Goal: Task Accomplishment & Management: Complete application form

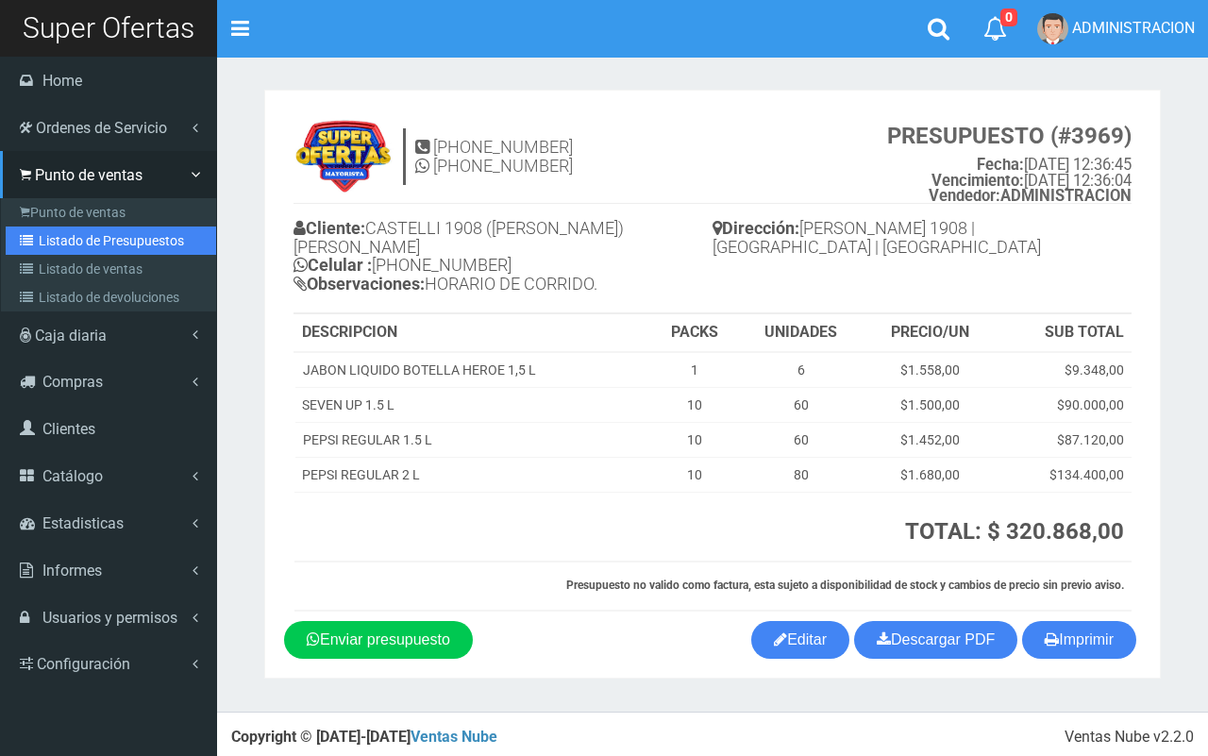
click at [42, 241] on link "Listado de Presupuestos" at bounding box center [111, 240] width 210 height 28
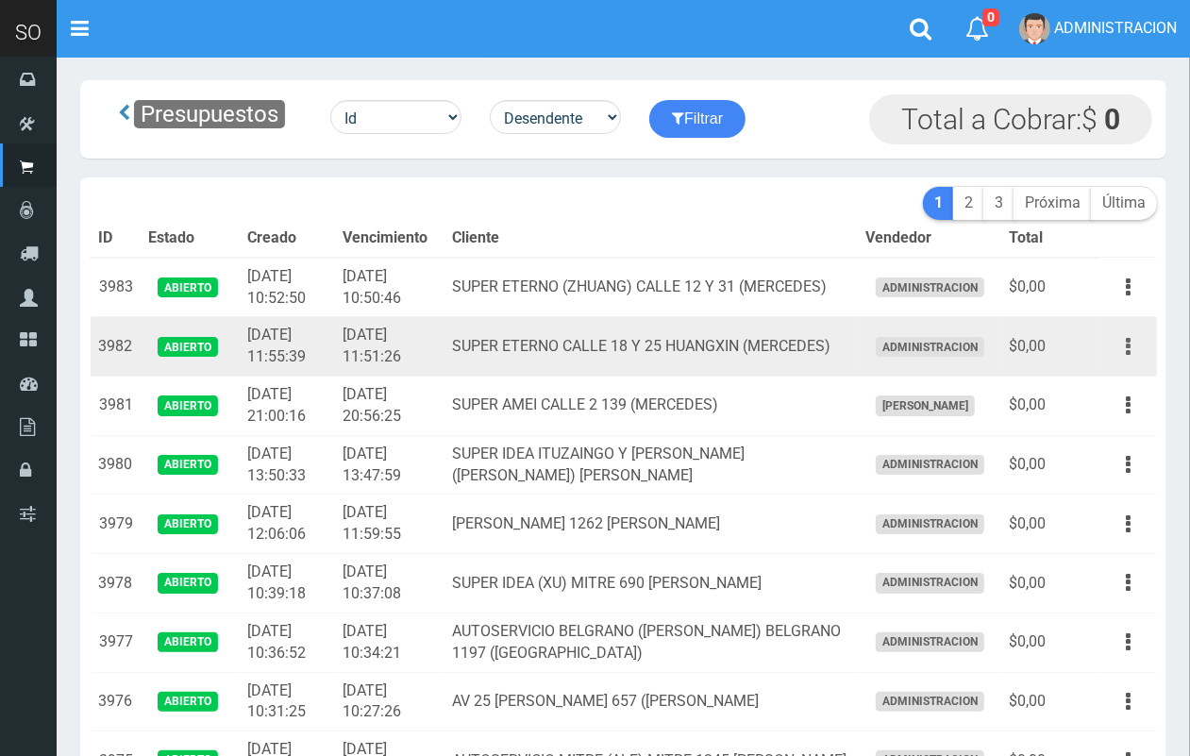
click at [1129, 343] on icon "button" at bounding box center [1128, 346] width 5 height 33
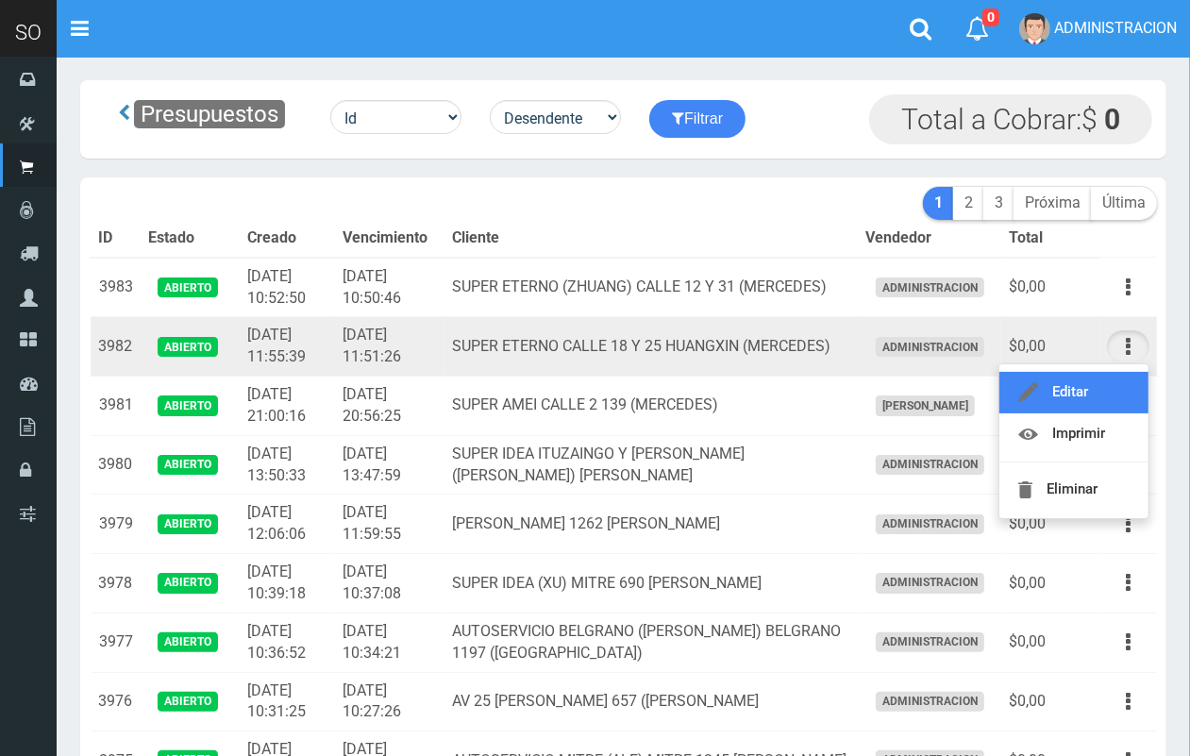
click at [1090, 390] on link "Editar" at bounding box center [1073, 393] width 149 height 42
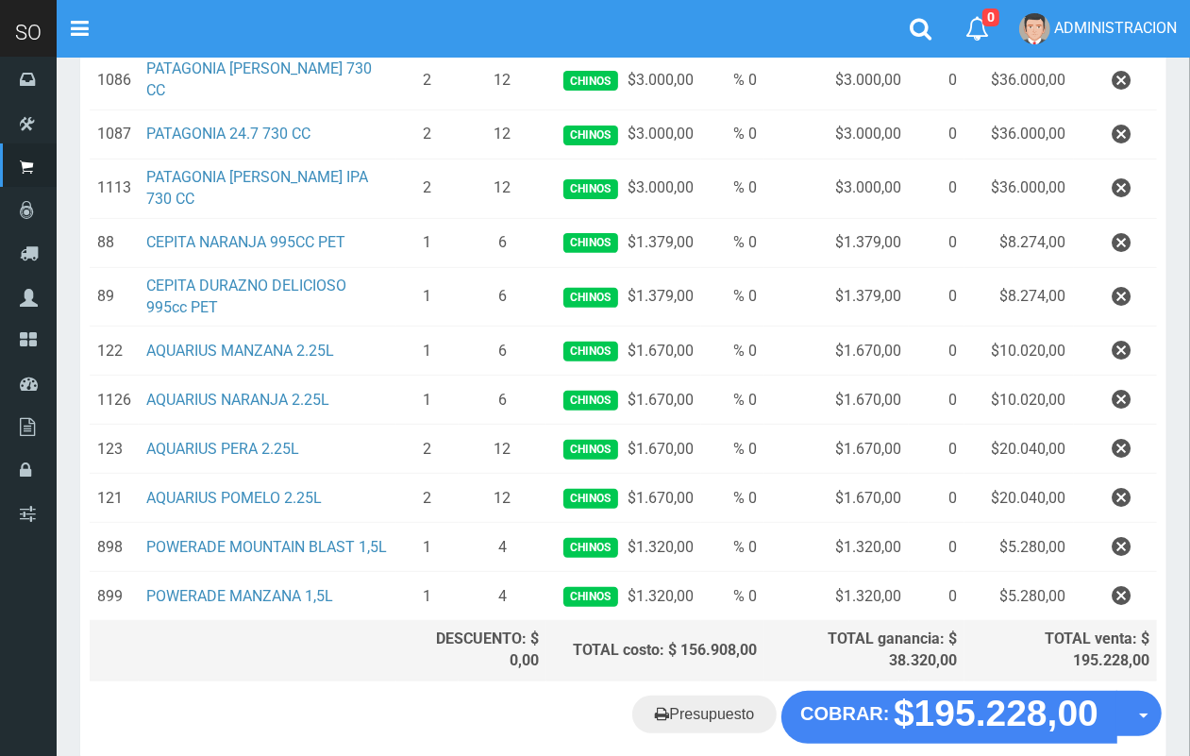
scroll to position [356, 0]
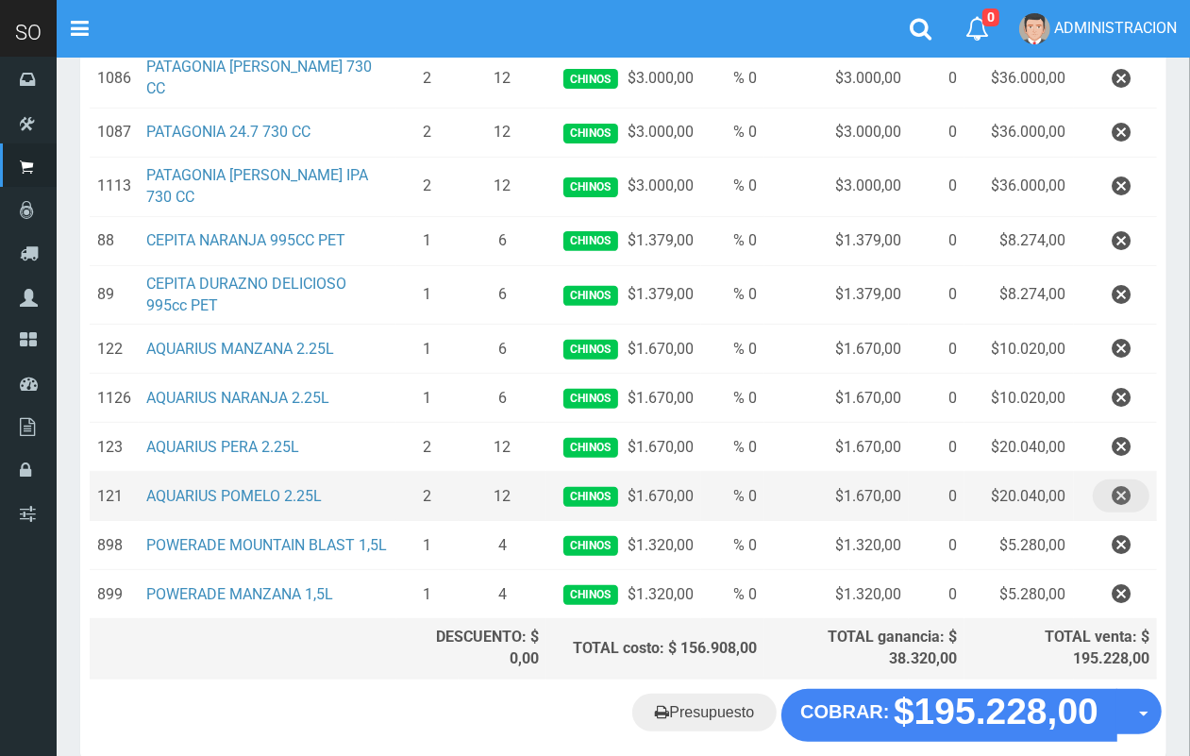
click at [1114, 479] on icon "button" at bounding box center [1121, 495] width 19 height 33
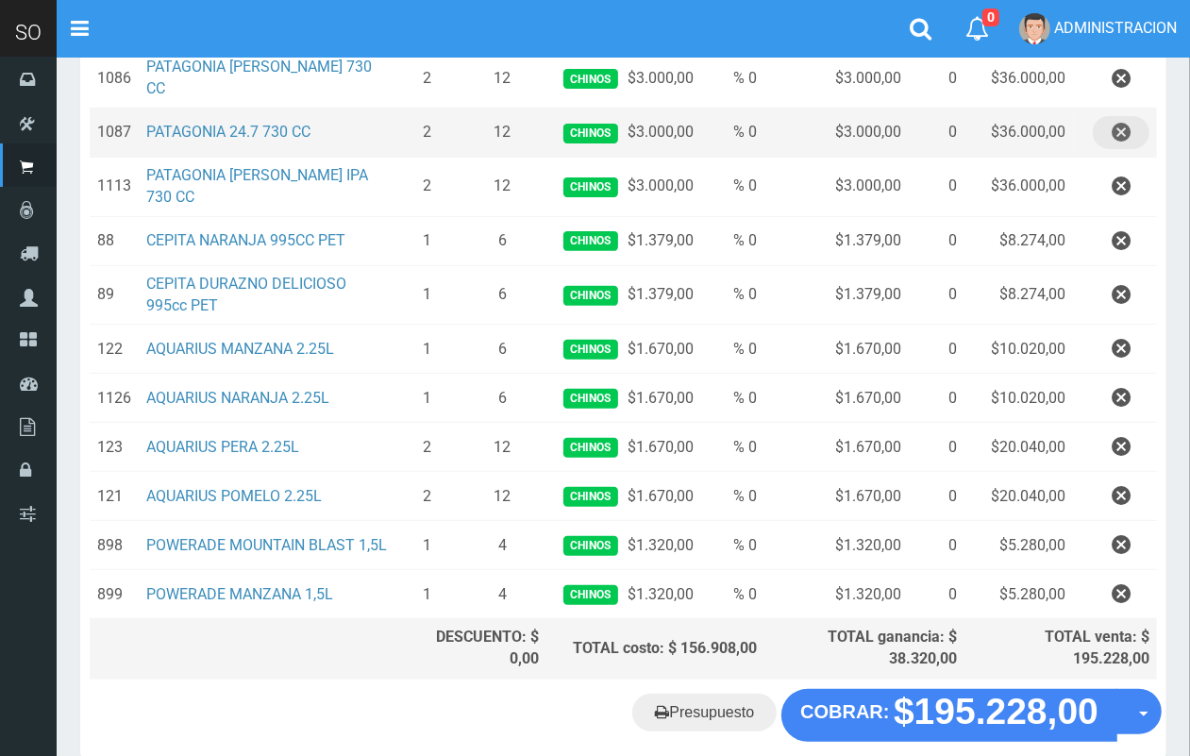
scroll to position [0, 0]
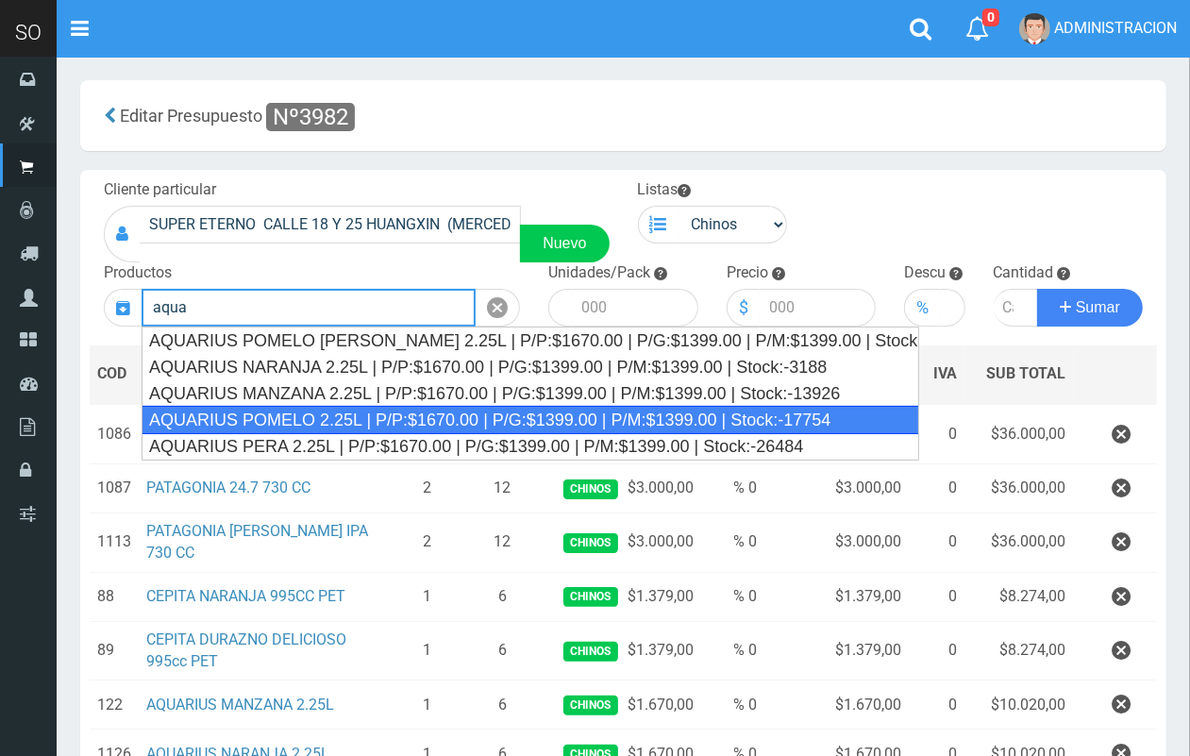
click at [338, 412] on div "AQUARIUS POMELO 2.25L | P/P:$1670.00 | P/G:$1399.00 | P/M:$1399.00 | Stock:-177…" at bounding box center [530, 420] width 777 height 28
type input "AQUARIUS POMELO 2.25L | P/P:$1670.00 | P/G:$1399.00 | P/M:$1399.00 | Stock:-177…"
type input "6"
type input "1670.00"
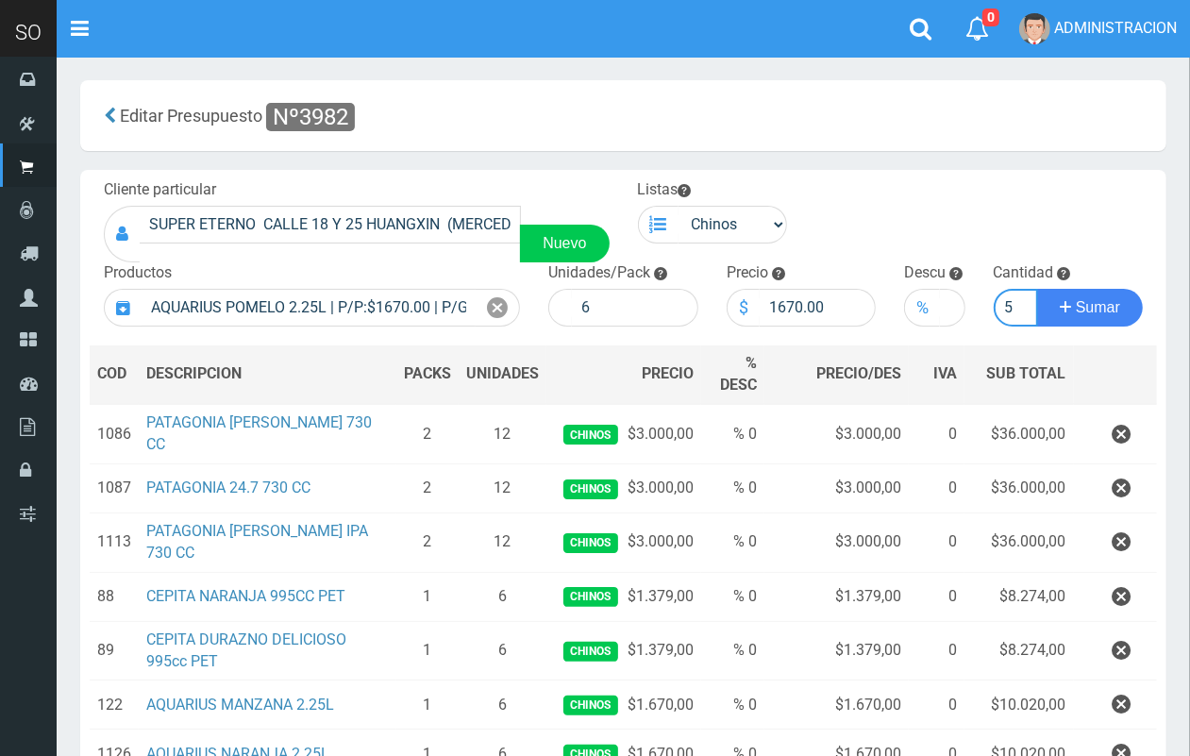
scroll to position [0, 2]
type input "5"
click at [1037, 289] on button "Sumar" at bounding box center [1090, 308] width 106 height 38
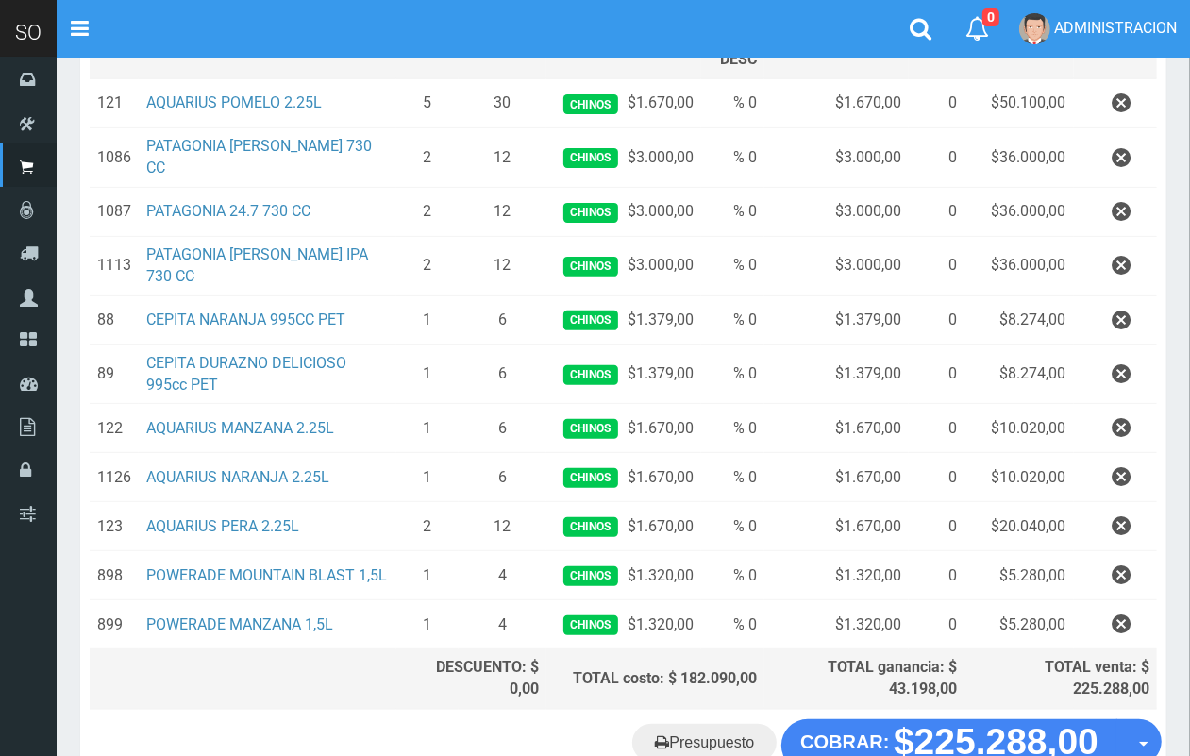
scroll to position [330, 0]
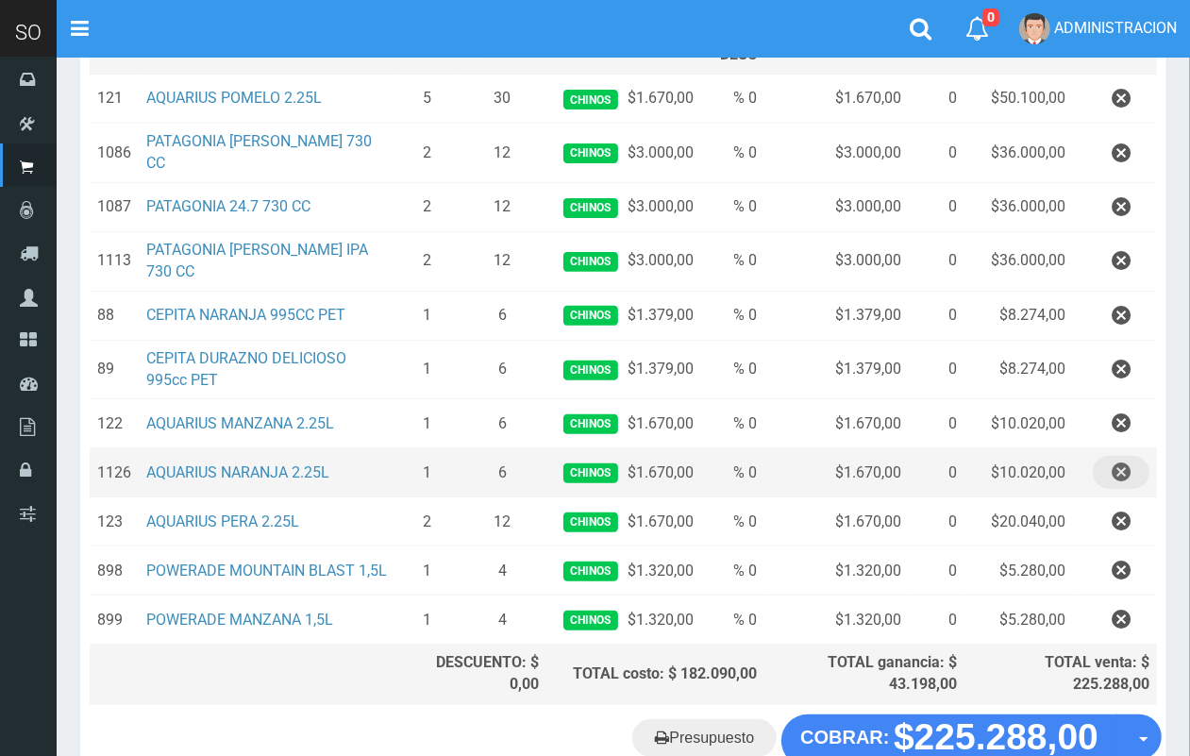
click at [1126, 456] on icon "button" at bounding box center [1121, 472] width 19 height 33
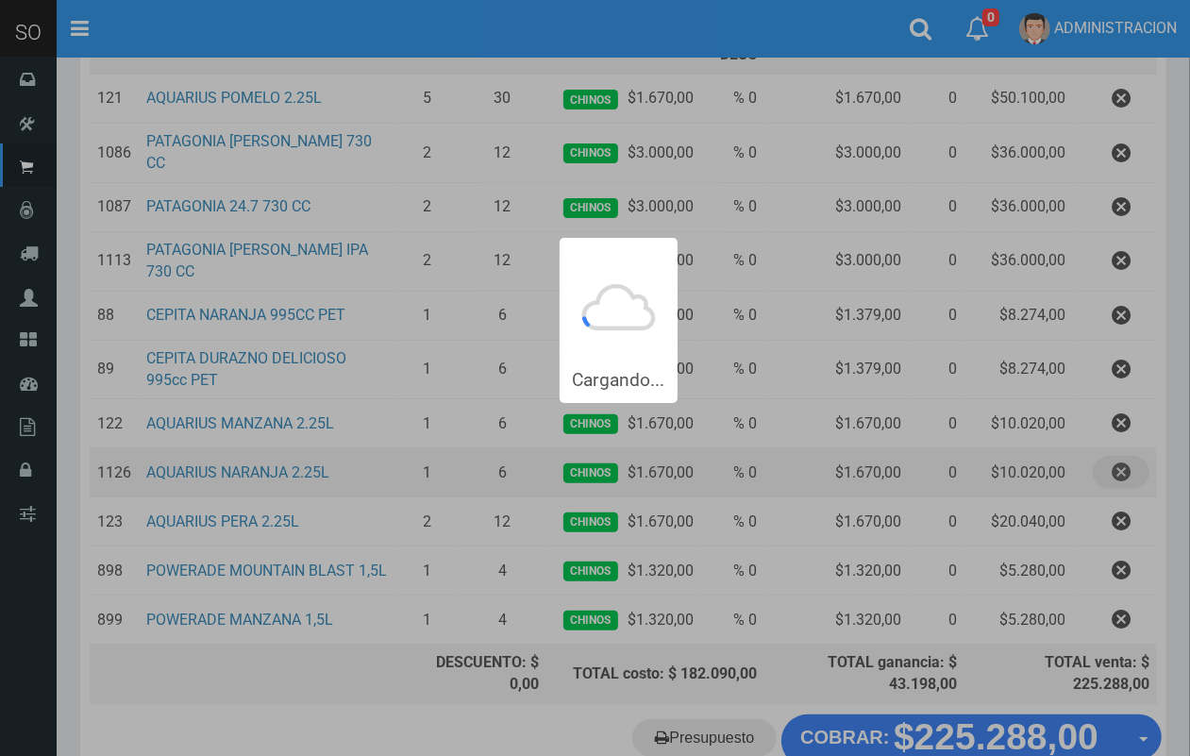
scroll to position [0, 0]
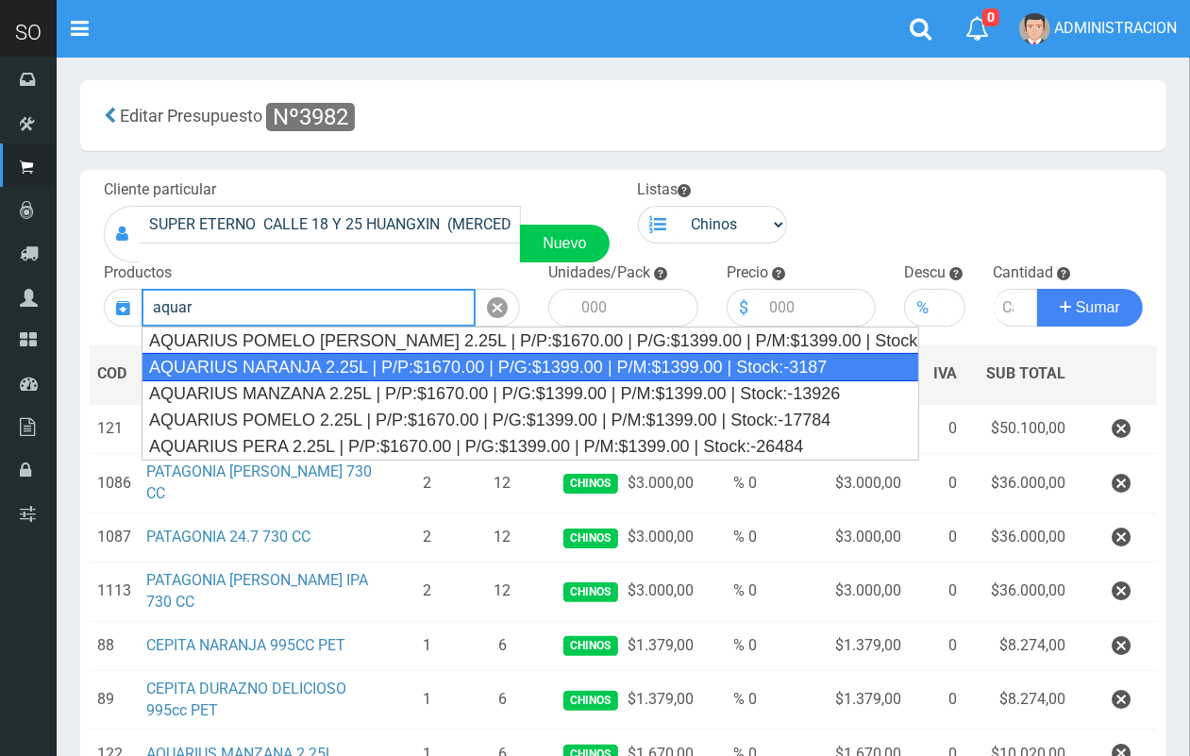
click at [340, 374] on div "AQUARIUS NARANJA 2.25L | P/P:$1670.00 | P/G:$1399.00 | P/M:$1399.00 | Stock:-31…" at bounding box center [530, 367] width 777 height 28
type input "AQUARIUS NARANJA 2.25L | P/P:$1670.00 | P/G:$1399.00 | P/M:$1399.00 | Stock:-31…"
type input "6"
type input "1670.00"
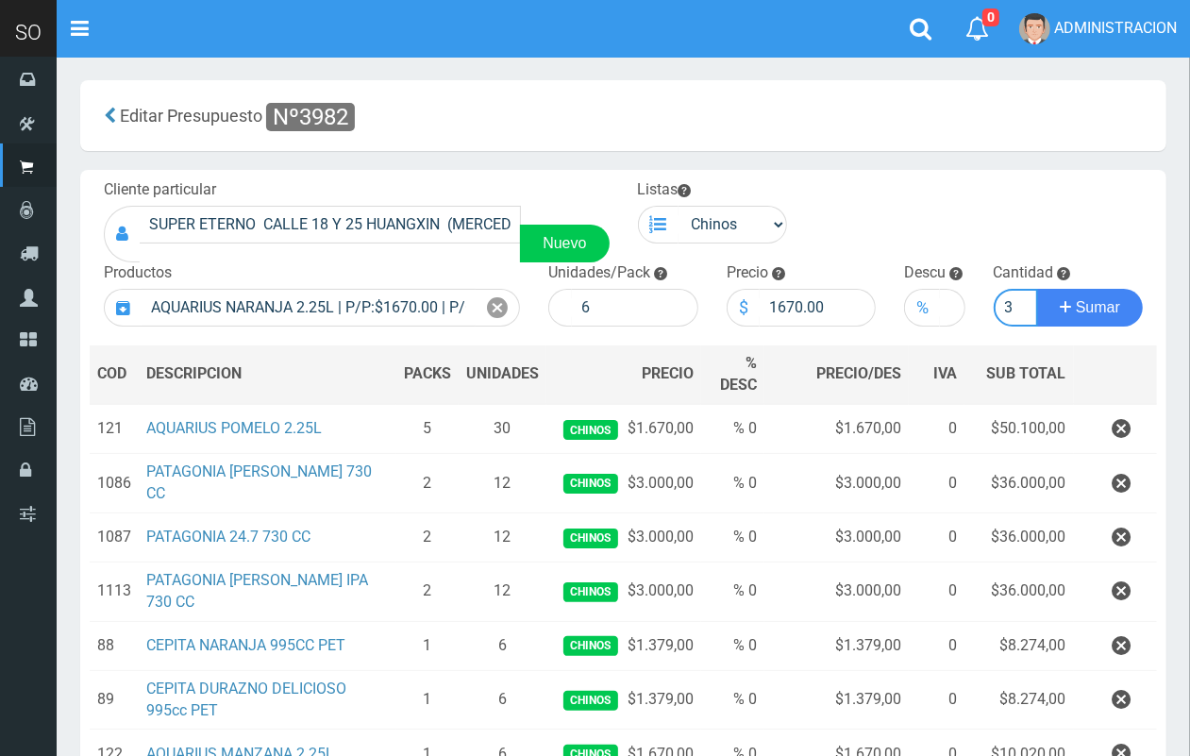
scroll to position [0, 2]
type input "3"
click at [1037, 289] on button "Sumar" at bounding box center [1090, 308] width 106 height 38
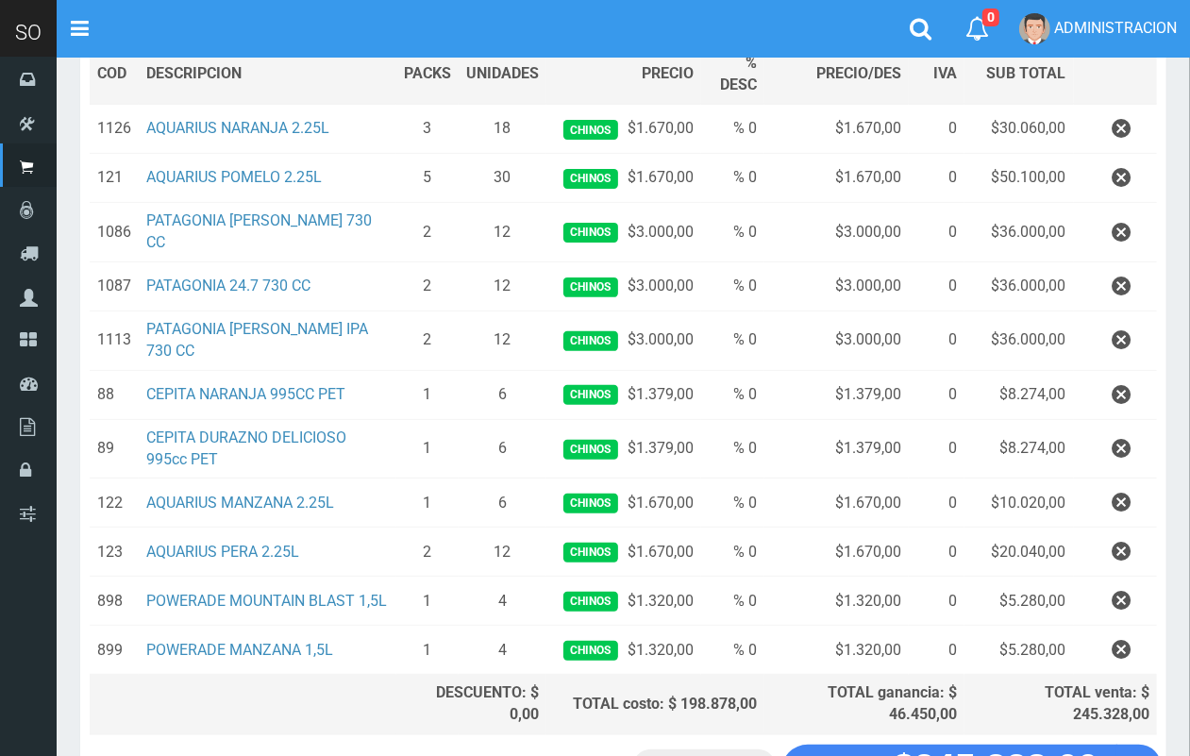
scroll to position [302, 0]
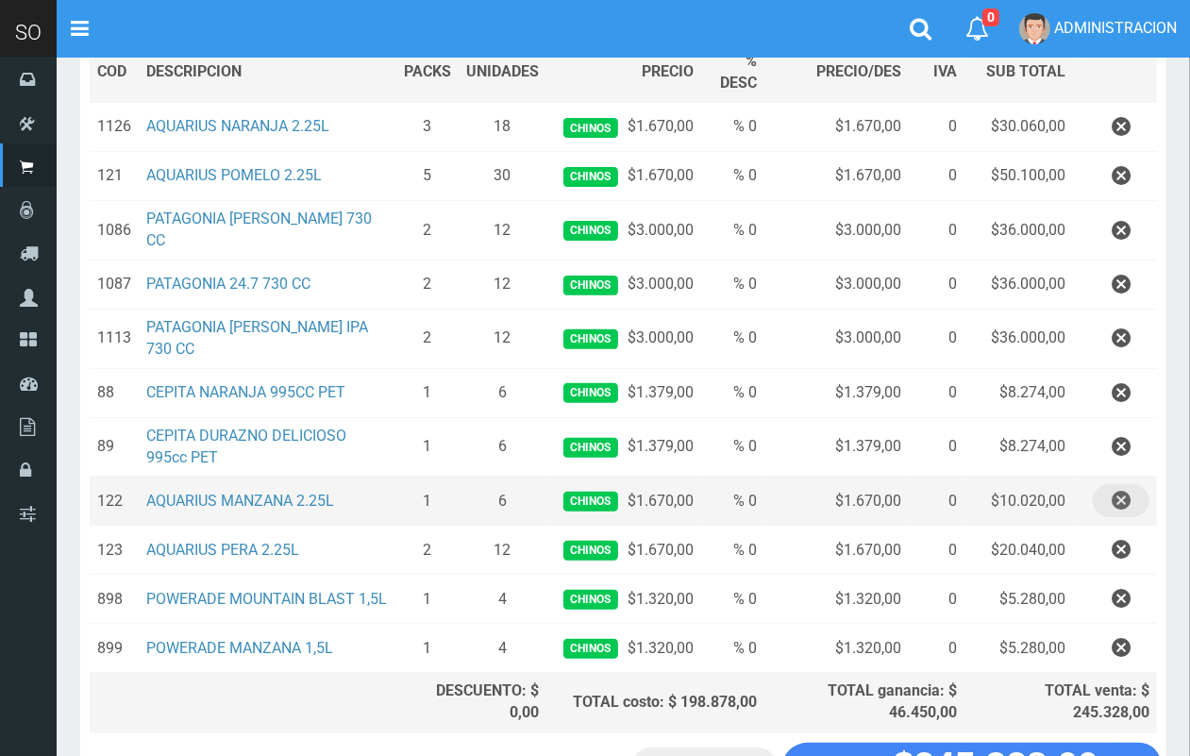
click at [1126, 484] on icon "button" at bounding box center [1121, 500] width 19 height 33
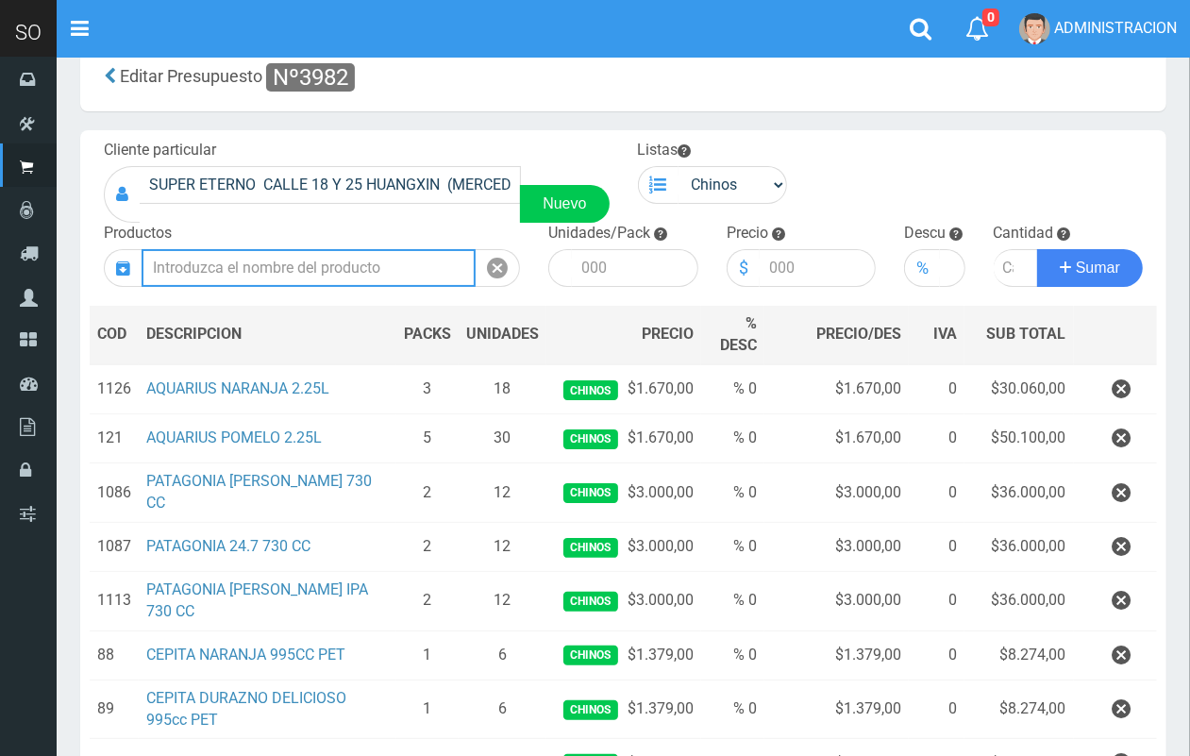
scroll to position [33, 0]
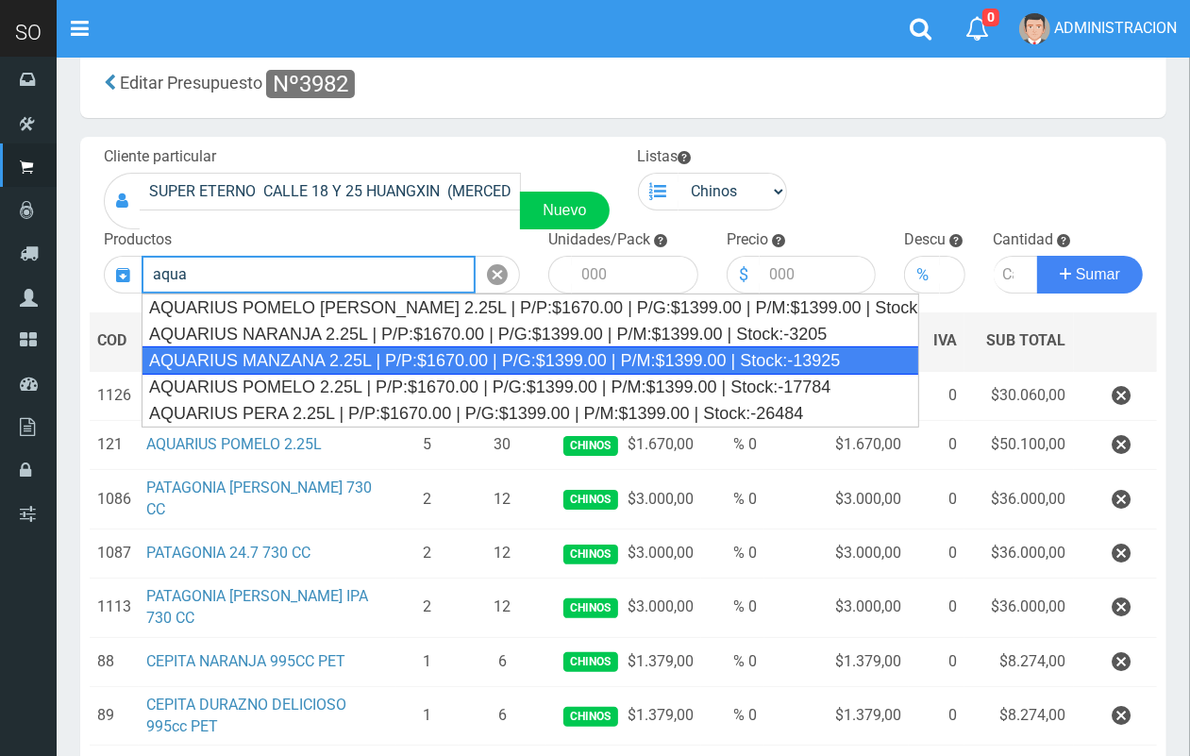
click at [465, 349] on div "AQUARIUS MANZANA 2.25L | P/P:$1670.00 | P/G:$1399.00 | P/M:$1399.00 | Stock:-13…" at bounding box center [530, 360] width 777 height 28
type input "AQUARIUS MANZANA 2.25L | P/P:$1670.00 | P/G:$1399.00 | P/M:$1399.00 | Stock:-13…"
type input "6"
type input "1670.00"
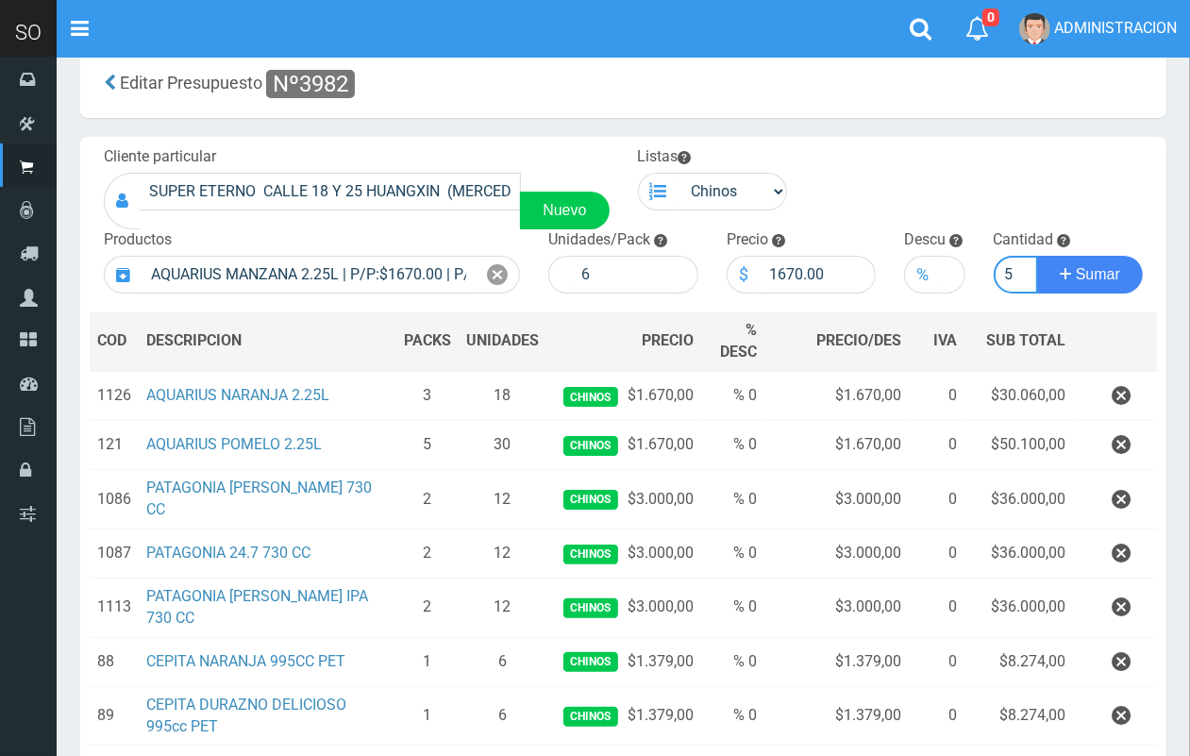
scroll to position [0, 2]
type input "5"
click at [1037, 256] on button "Sumar" at bounding box center [1090, 275] width 106 height 38
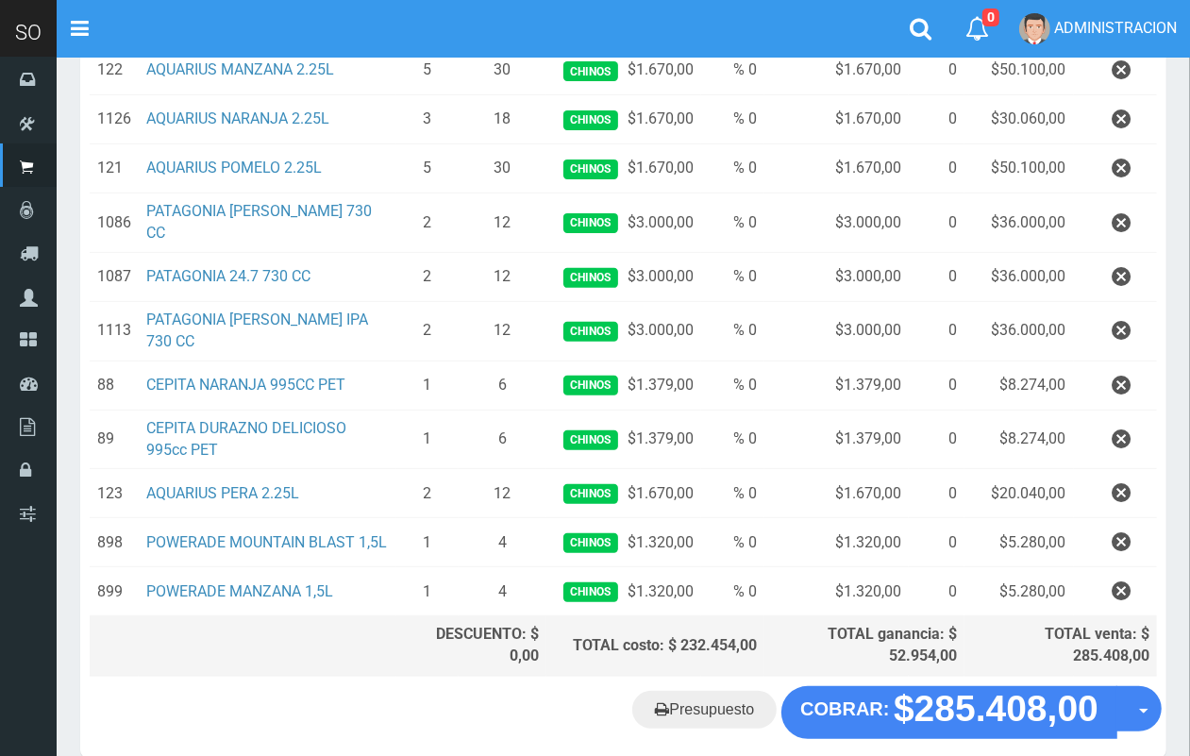
scroll to position [361, 0]
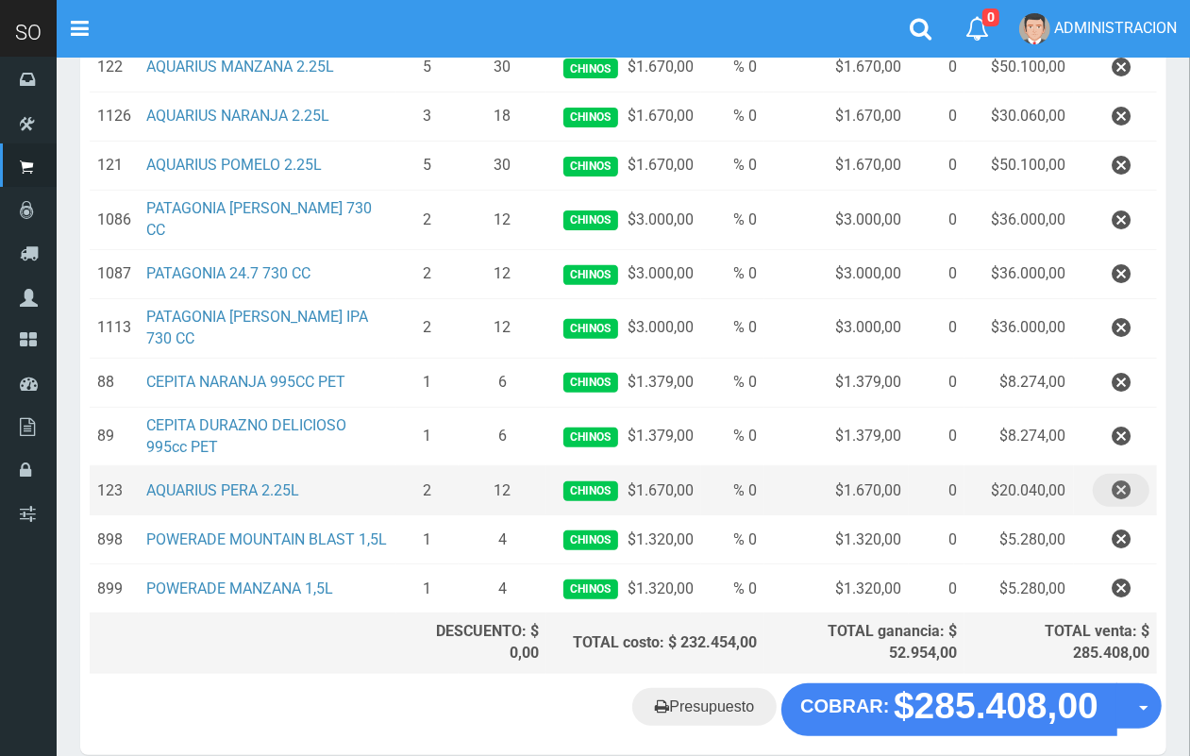
click at [1116, 474] on icon "button" at bounding box center [1121, 490] width 19 height 33
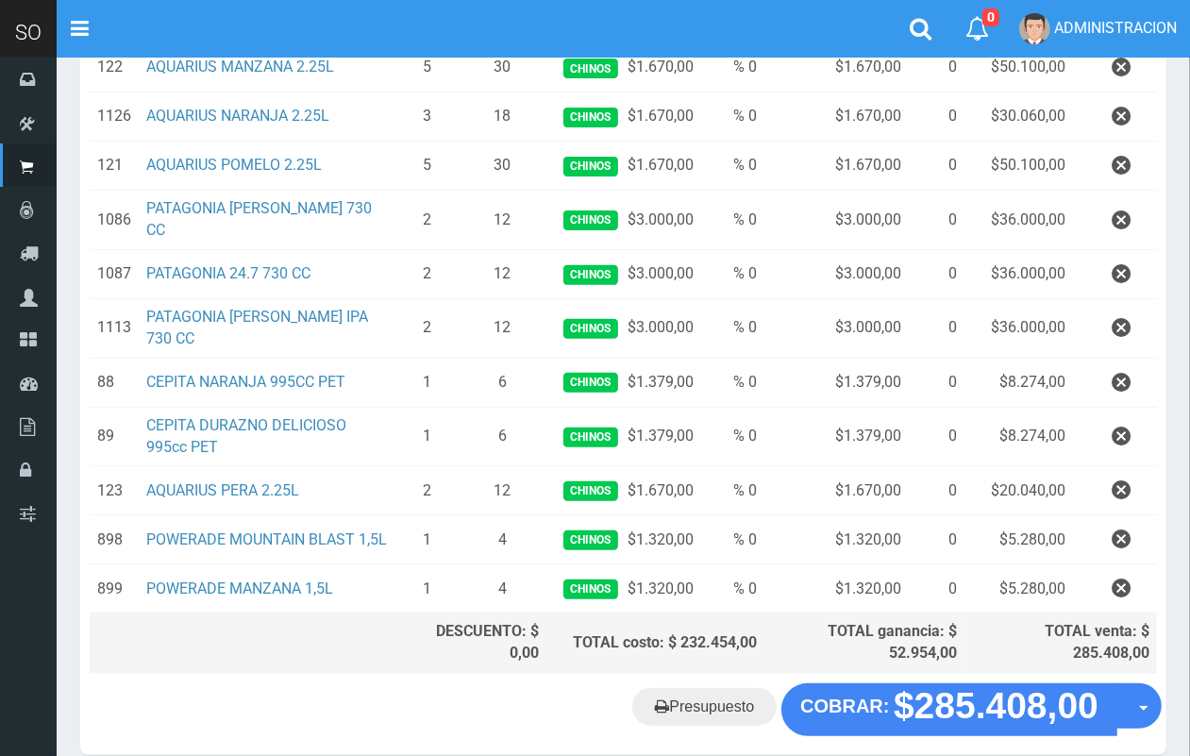
scroll to position [0, 0]
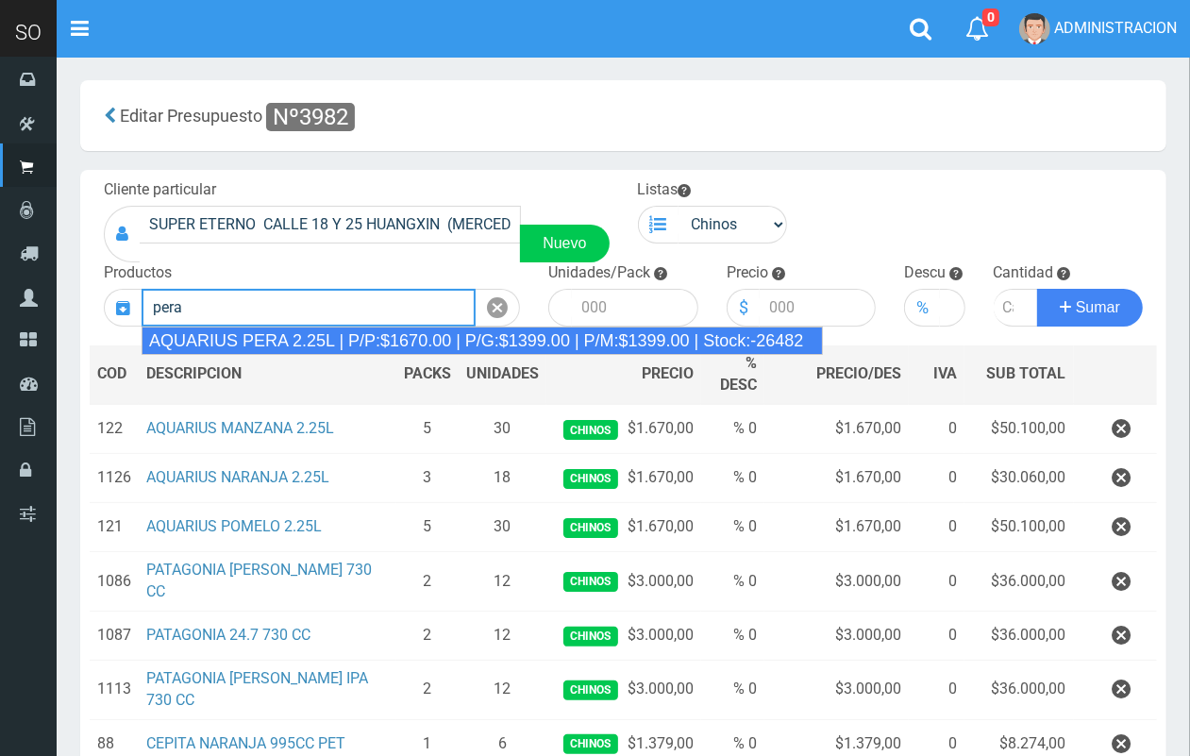
click at [288, 346] on div "AQUARIUS PERA 2.25L | P/P:$1670.00 | P/G:$1399.00 | P/M:$1399.00 | Stock:-26482" at bounding box center [482, 340] width 681 height 28
type input "AQUARIUS PERA 2.25L | P/P:$1670.00 | P/G:$1399.00 | P/M:$1399.00 | Stock:-26482"
type input "6"
type input "1670.00"
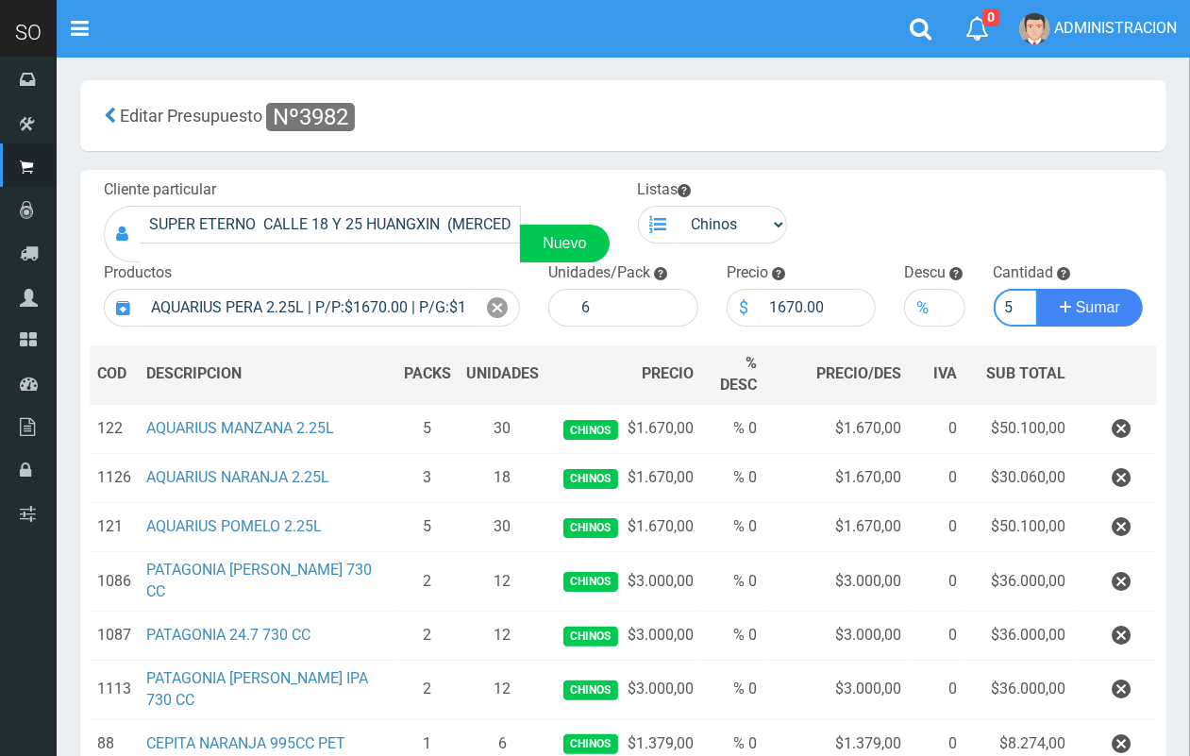
scroll to position [0, 2]
type input "5"
click at [1037, 289] on button "Sumar" at bounding box center [1090, 308] width 106 height 38
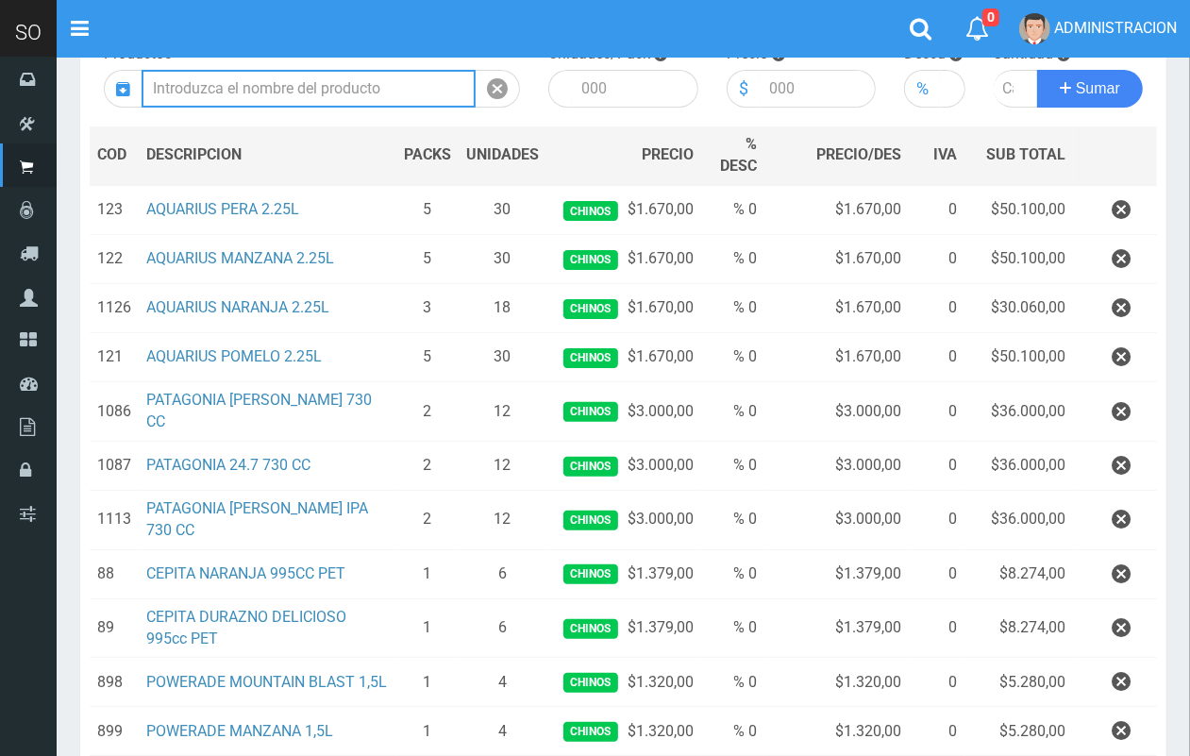
scroll to position [388, 0]
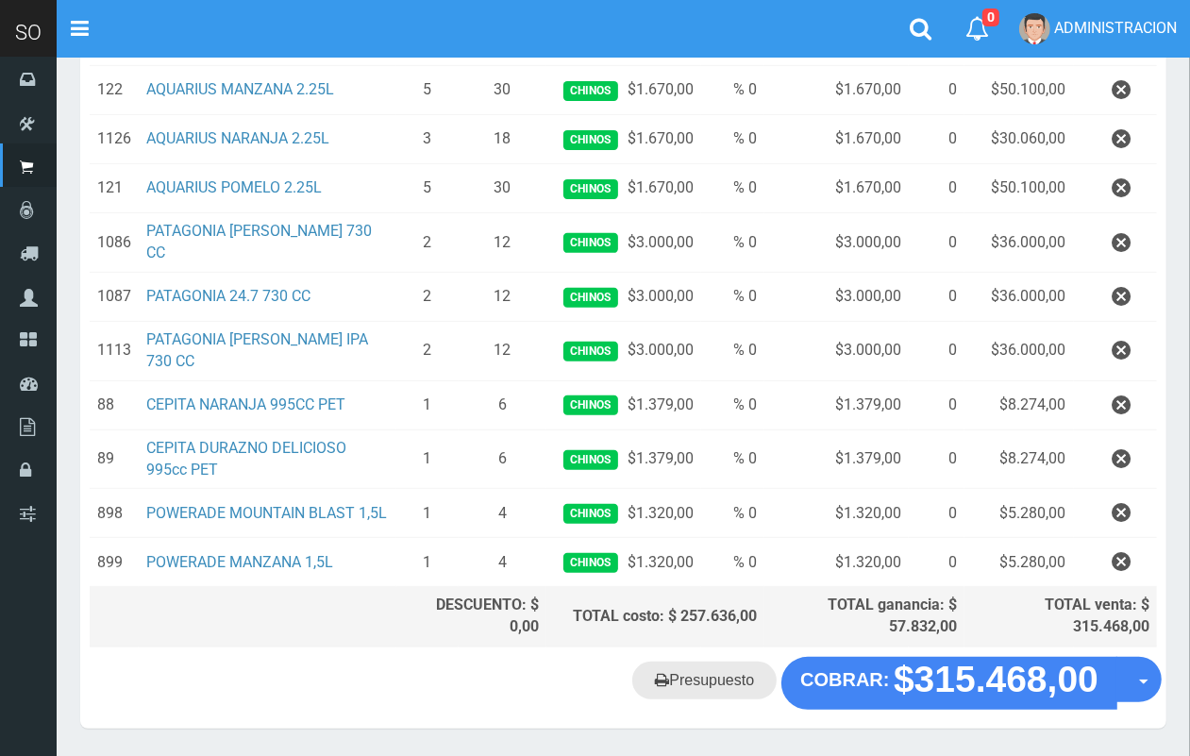
click at [712, 666] on link "Presupuesto" at bounding box center [704, 680] width 144 height 38
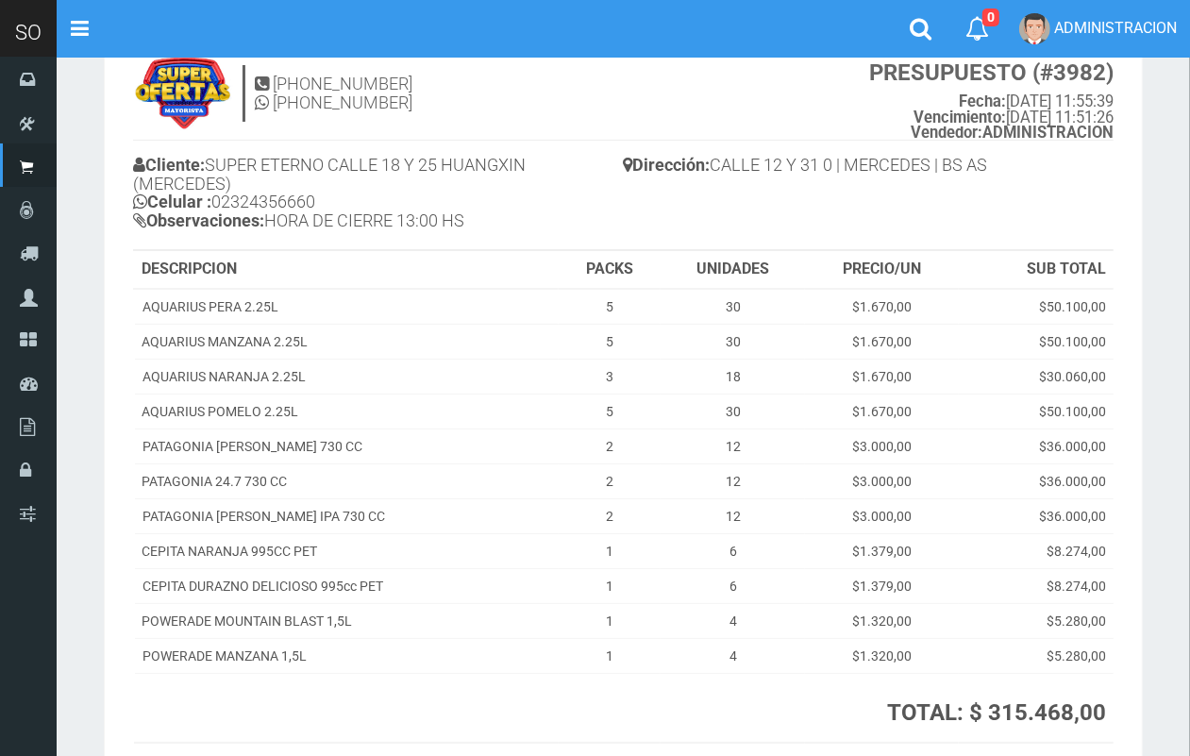
scroll to position [57, 0]
